Goal: Information Seeking & Learning: Compare options

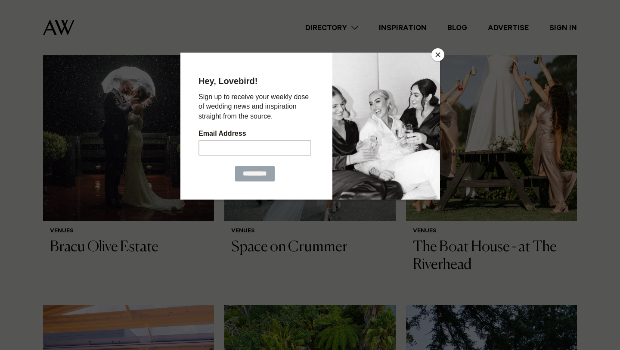
scroll to position [623, 0]
click at [440, 55] on button "Close" at bounding box center [437, 54] width 13 height 13
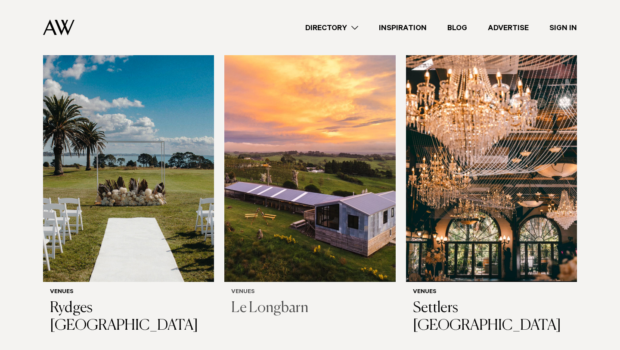
scroll to position [1845, 0]
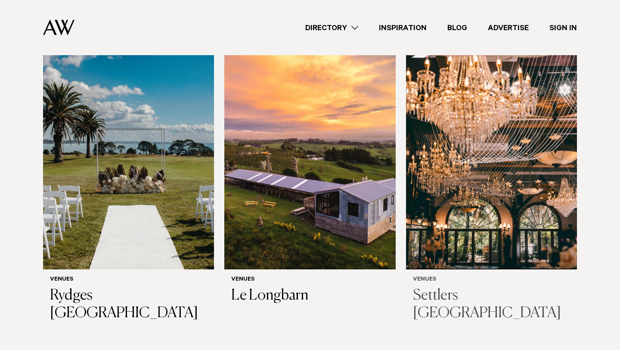
click at [511, 200] on img at bounding box center [491, 154] width 171 height 229
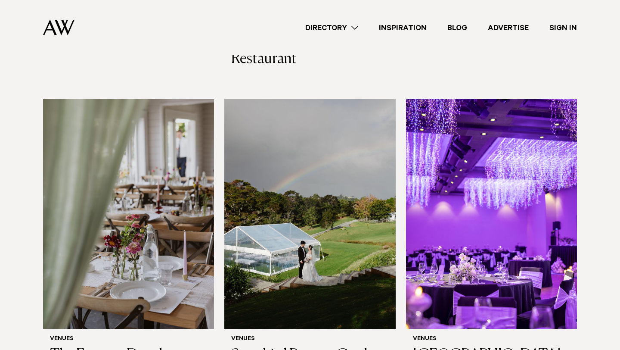
scroll to position [2720, 0]
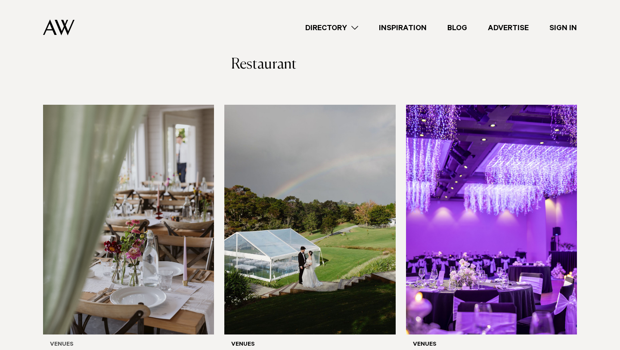
click at [193, 179] on img at bounding box center [128, 219] width 171 height 229
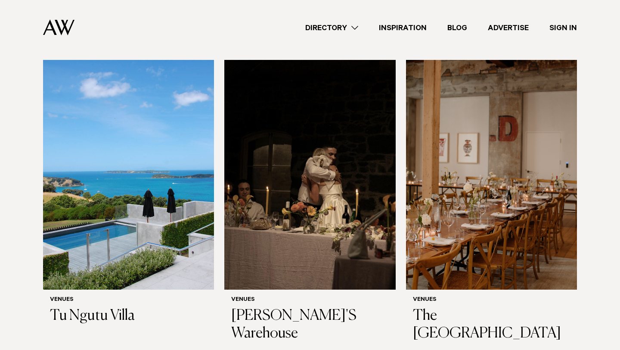
scroll to position [4279, 0]
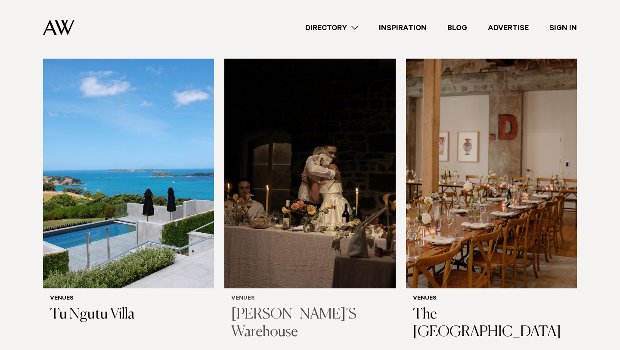
click at [297, 170] on img at bounding box center [309, 173] width 171 height 229
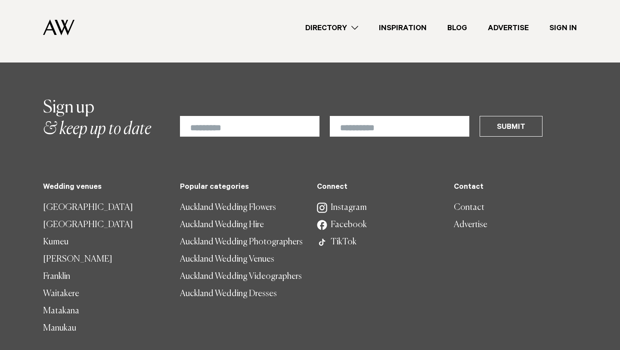
scroll to position [4950, 0]
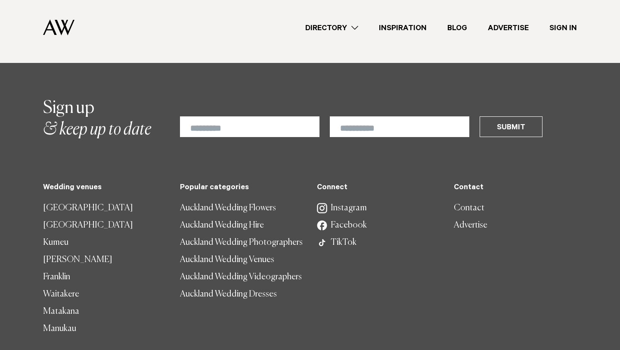
click at [83, 199] on link "[GEOGRAPHIC_DATA]" at bounding box center [104, 207] width 123 height 17
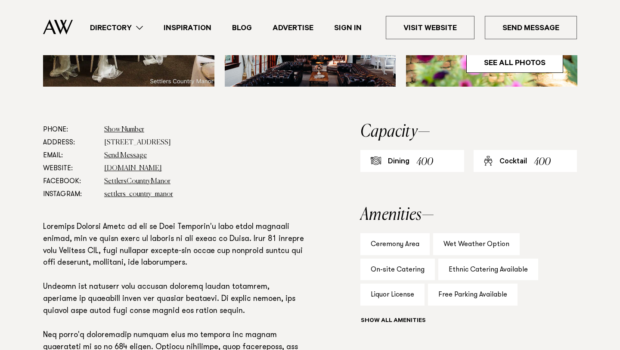
scroll to position [452, 0]
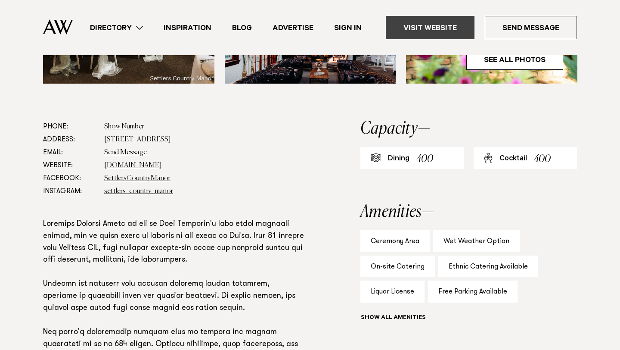
click at [445, 31] on link "Visit Website" at bounding box center [430, 27] width 89 height 23
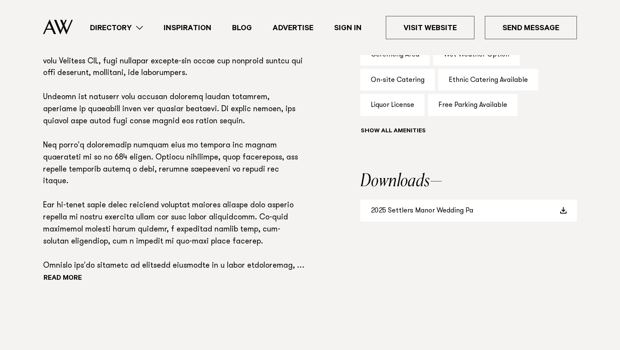
scroll to position [641, 0]
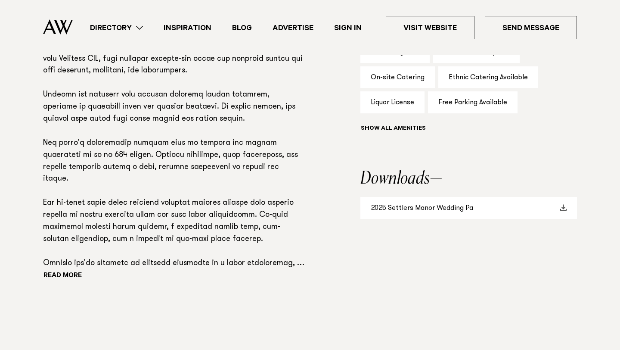
click at [441, 197] on link "2025 Settlers Manor Wedding Pa" at bounding box center [468, 208] width 217 height 22
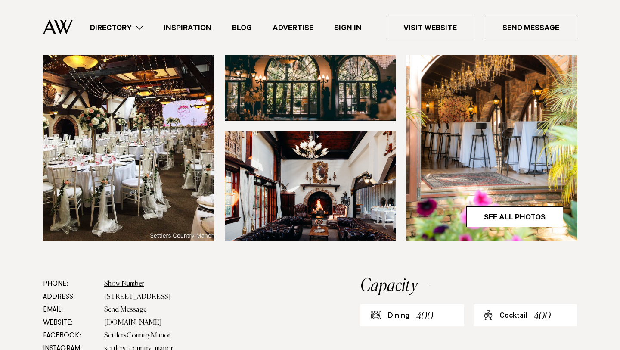
scroll to position [296, 0]
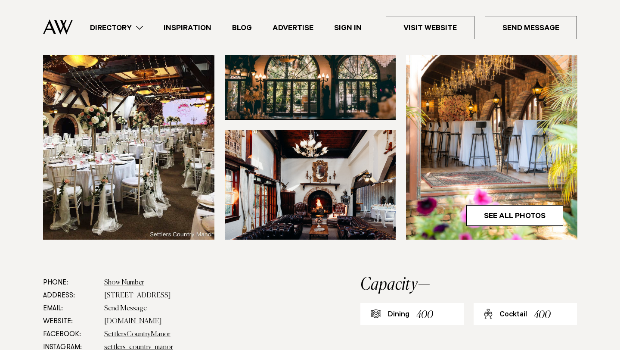
click at [428, 307] on div "400" at bounding box center [424, 315] width 17 height 16
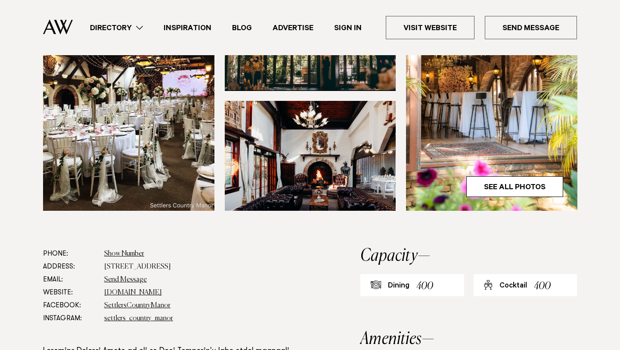
scroll to position [281, 0]
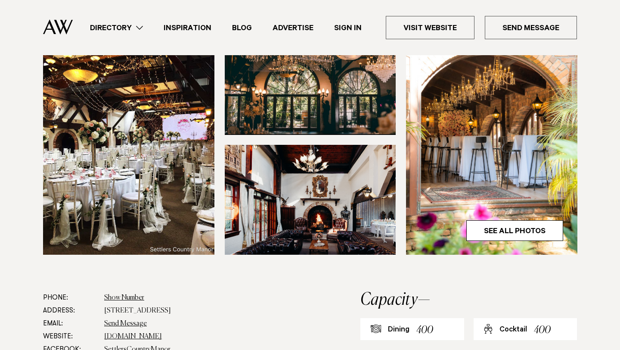
click at [425, 291] on h2 "Capacity" at bounding box center [468, 299] width 217 height 17
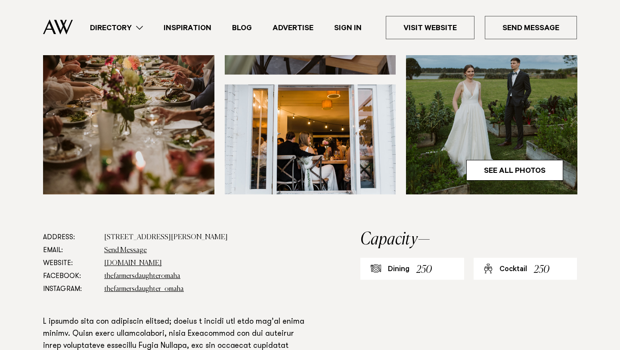
scroll to position [342, 0]
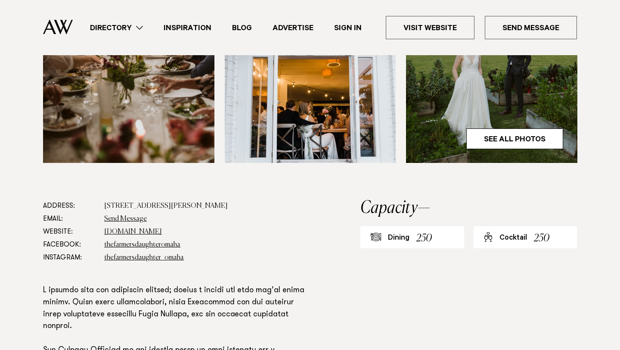
click at [392, 241] on div "Dining" at bounding box center [399, 238] width 22 height 10
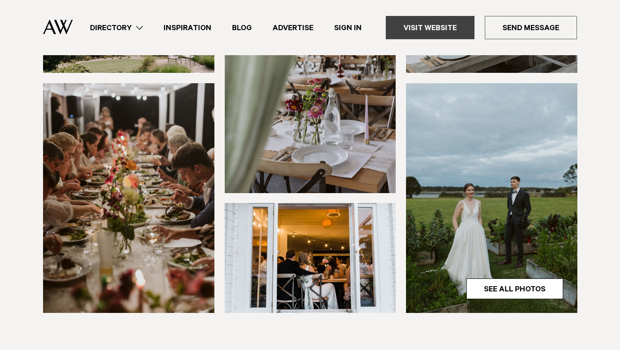
click at [438, 29] on link "Visit Website" at bounding box center [430, 27] width 89 height 23
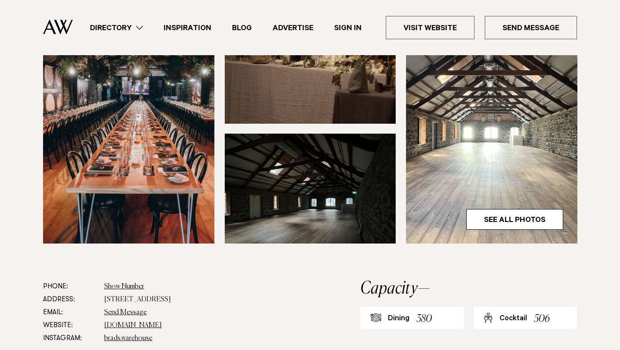
scroll to position [302, 0]
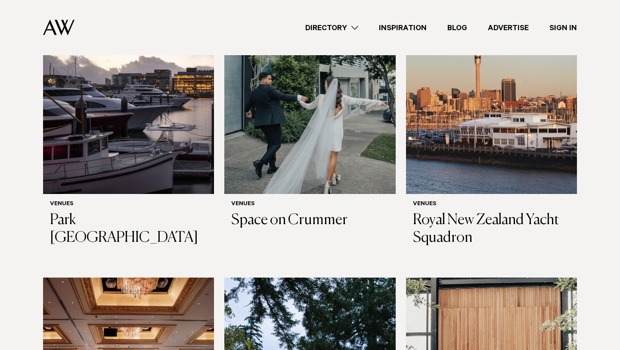
scroll to position [256, 0]
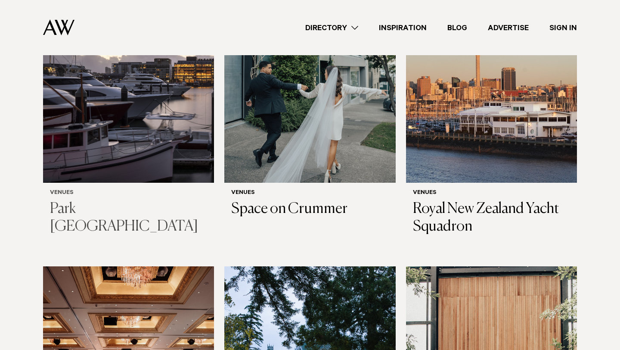
click at [127, 157] on img at bounding box center [128, 67] width 171 height 229
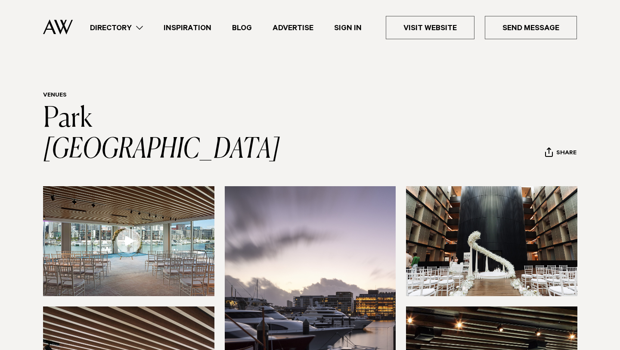
click at [135, 25] on link "Directory" at bounding box center [117, 28] width 74 height 12
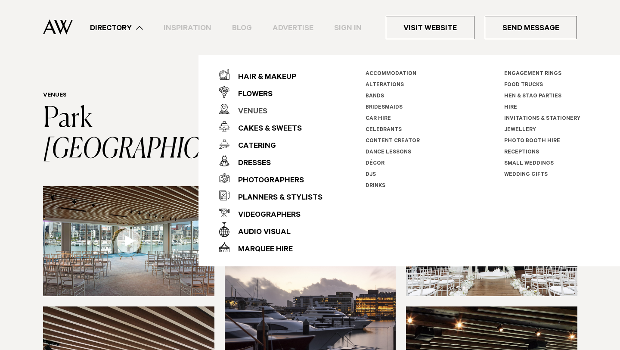
click at [254, 110] on div "Venues" at bounding box center [248, 111] width 38 height 17
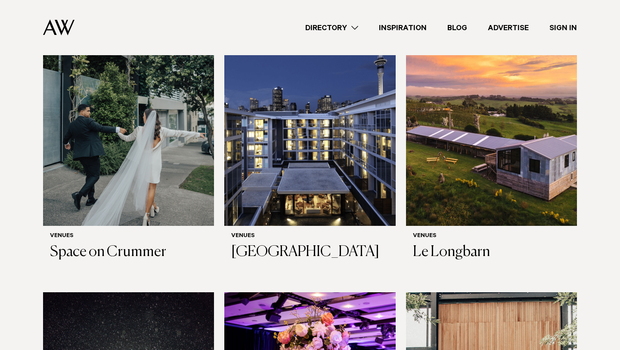
scroll to position [307, 0]
